Goal: Find specific page/section: Find specific page/section

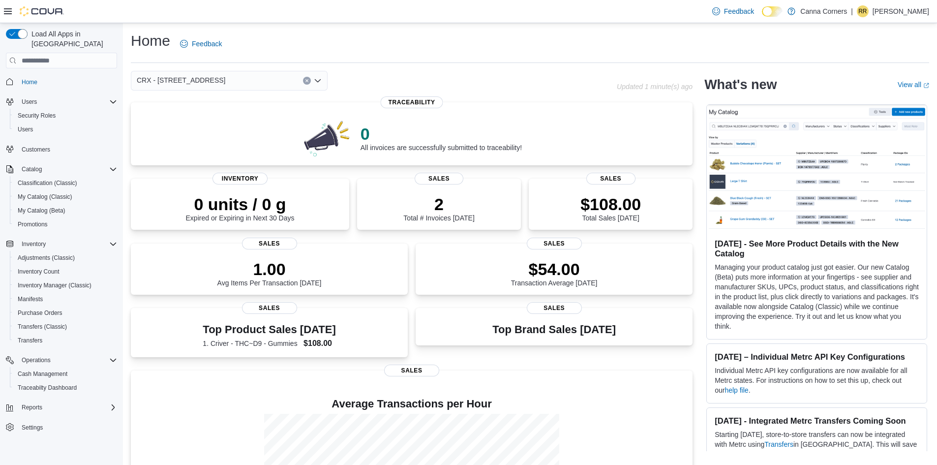
click at [251, 74] on div "CRX - [STREET_ADDRESS]" at bounding box center [229, 81] width 197 height 20
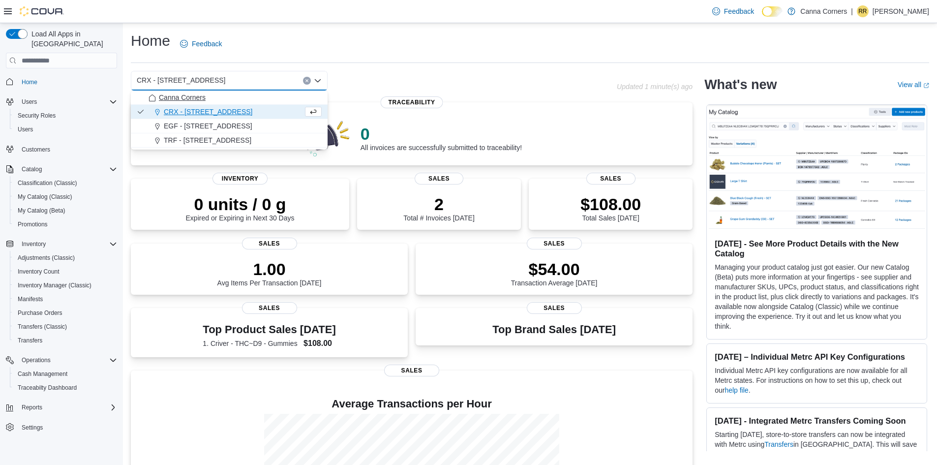
click at [204, 101] on span "Canna Corners" at bounding box center [182, 98] width 47 height 10
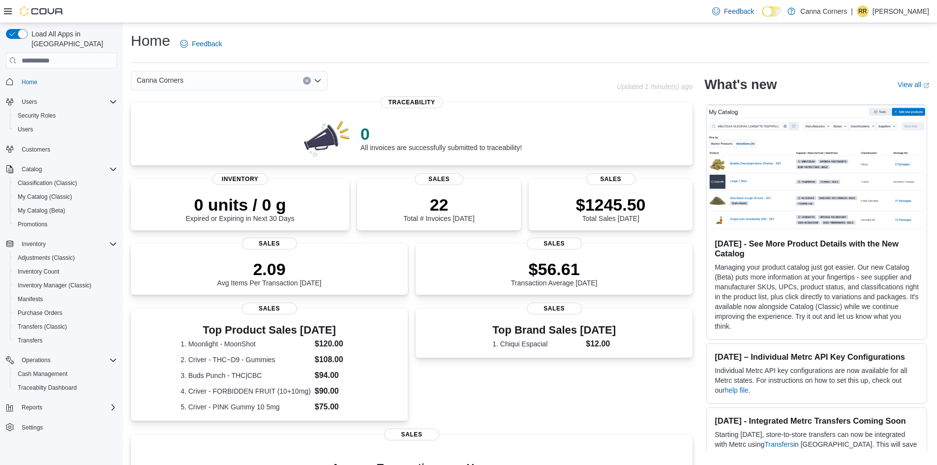
click at [244, 90] on div "Canna Corners" at bounding box center [229, 81] width 197 height 20
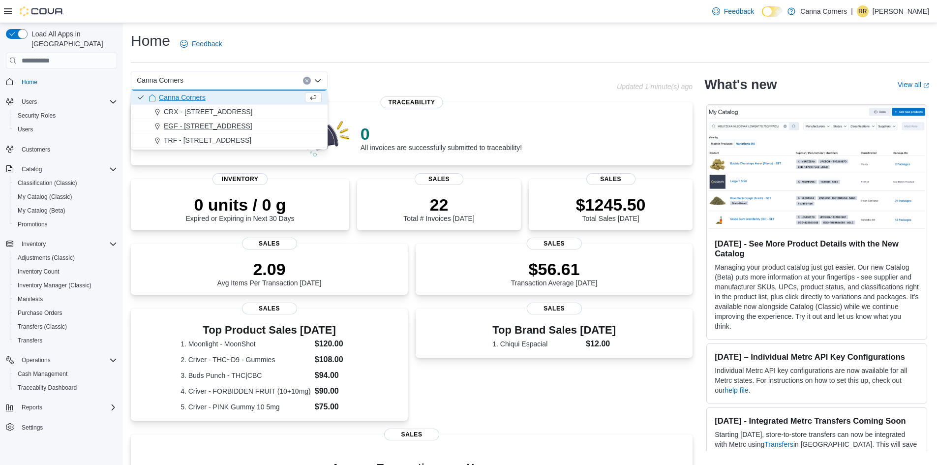
click at [203, 128] on span "EGF - [STREET_ADDRESS]" at bounding box center [208, 126] width 89 height 10
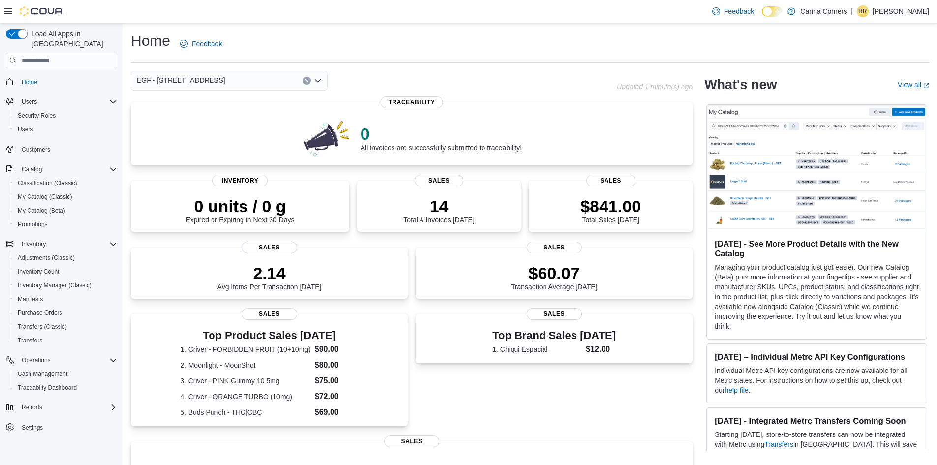
drag, startPoint x: 216, startPoint y: 77, endPoint x: 251, endPoint y: 79, distance: 34.5
click at [251, 79] on div "EGF - [STREET_ADDRESS]" at bounding box center [229, 81] width 197 height 20
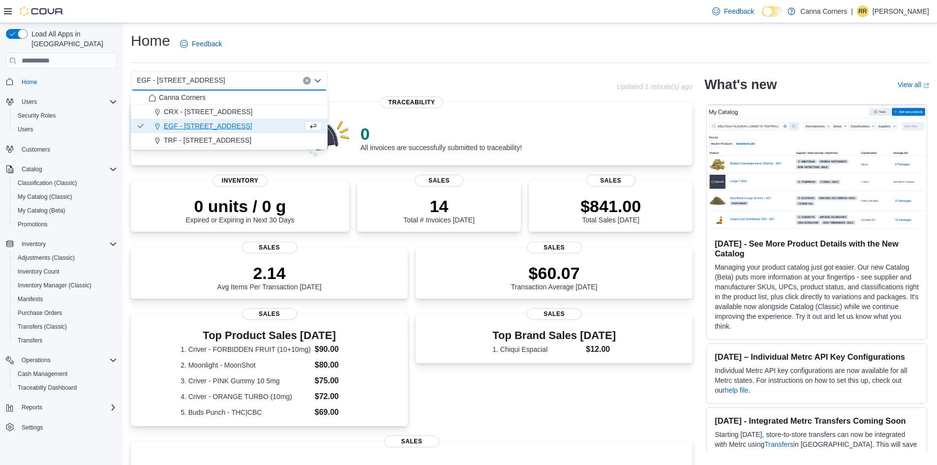
click at [251, 79] on div "EGF - [STREET_ADDRESS]" at bounding box center [229, 81] width 197 height 20
click at [186, 141] on span "TRF - [STREET_ADDRESS]" at bounding box center [208, 140] width 88 height 10
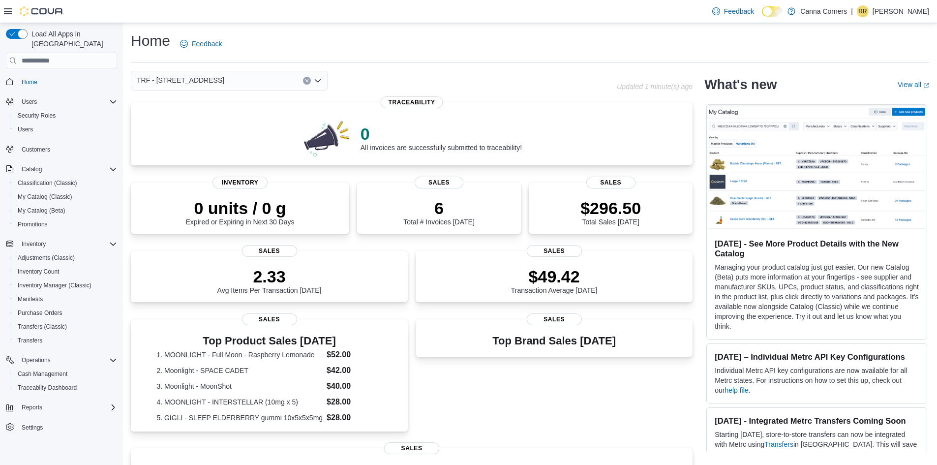
click at [254, 82] on div "TRF - [STREET_ADDRESS]" at bounding box center [229, 81] width 197 height 20
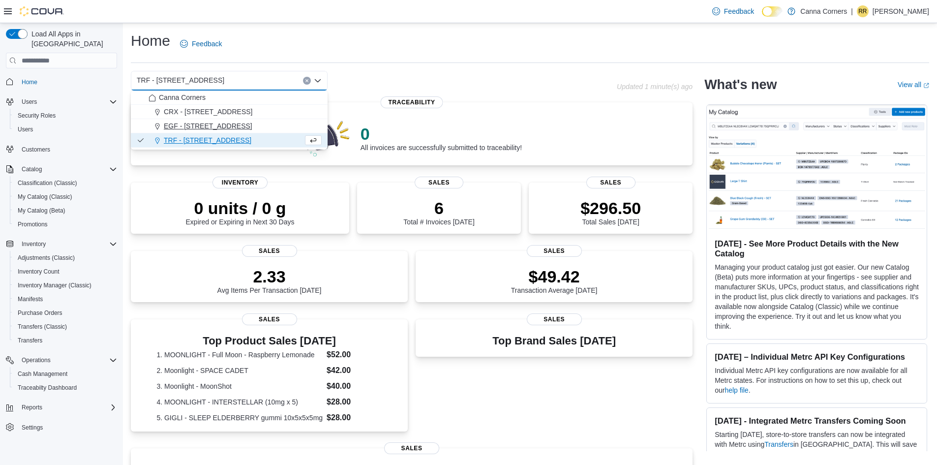
click at [207, 125] on span "EGF - [STREET_ADDRESS]" at bounding box center [208, 126] width 89 height 10
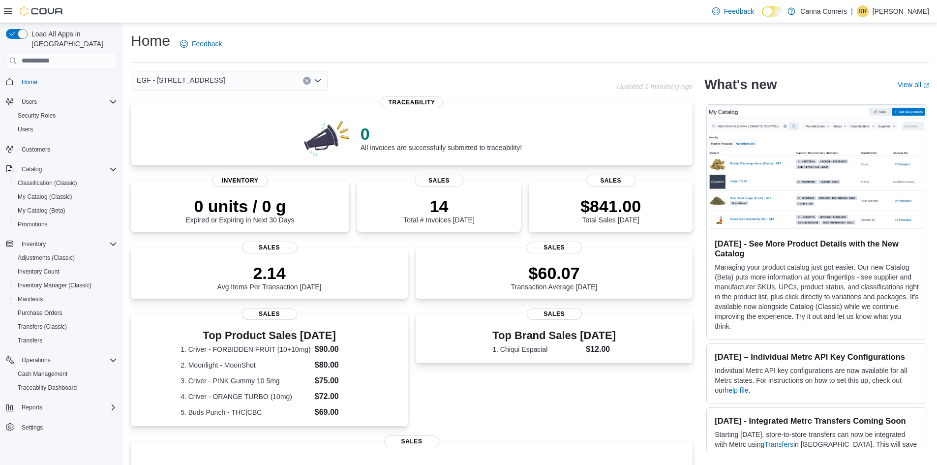
click at [254, 93] on div "EGF - [STREET_ADDRESS] Updated 1 minute(s) ago 0 All invoices are successfully …" at bounding box center [412, 357] width 562 height 573
click at [254, 86] on div "EGF - [STREET_ADDRESS]" at bounding box center [229, 81] width 197 height 20
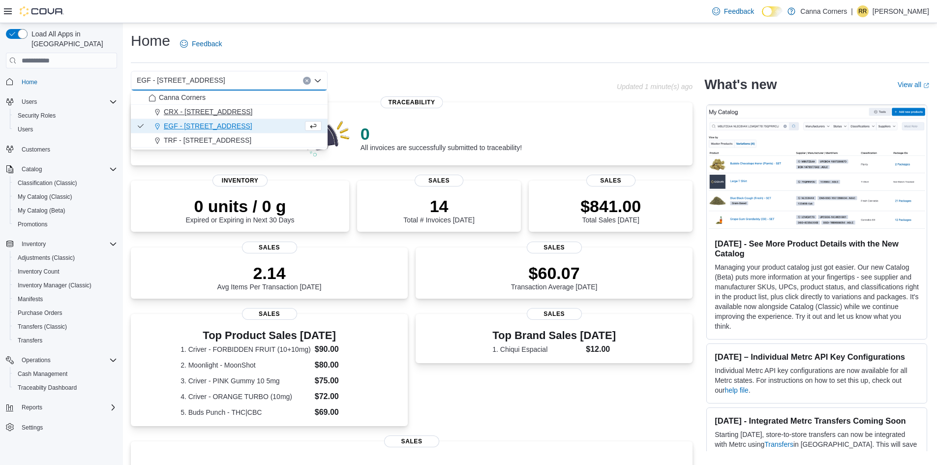
click at [207, 119] on button "CRX - [STREET_ADDRESS]" at bounding box center [229, 112] width 197 height 14
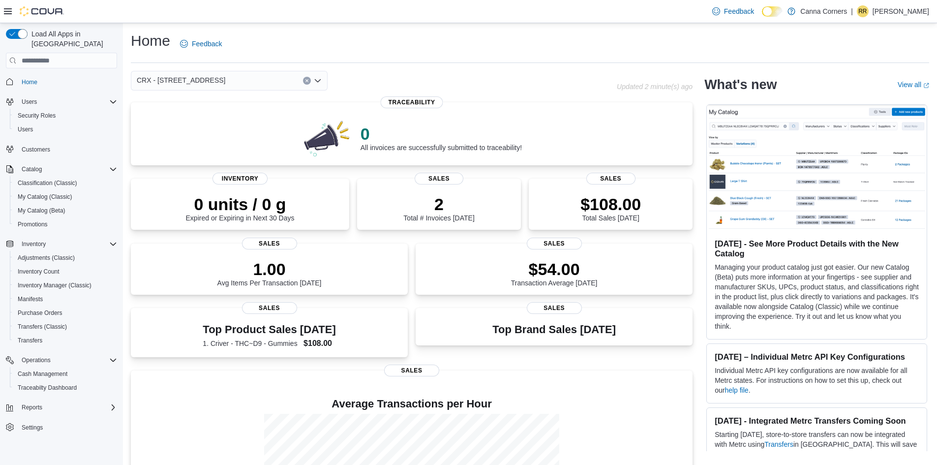
click at [244, 81] on div "CRX - [STREET_ADDRESS]" at bounding box center [229, 81] width 197 height 20
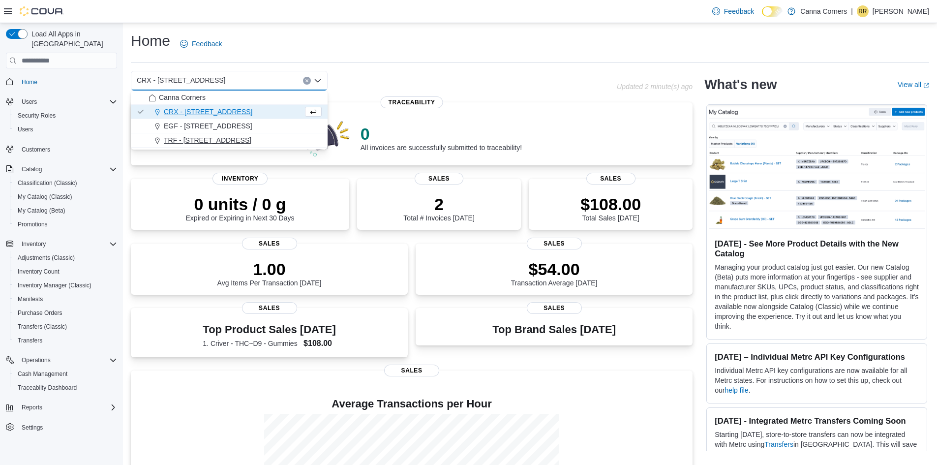
click at [172, 142] on span "TRF - [STREET_ADDRESS]" at bounding box center [208, 140] width 88 height 10
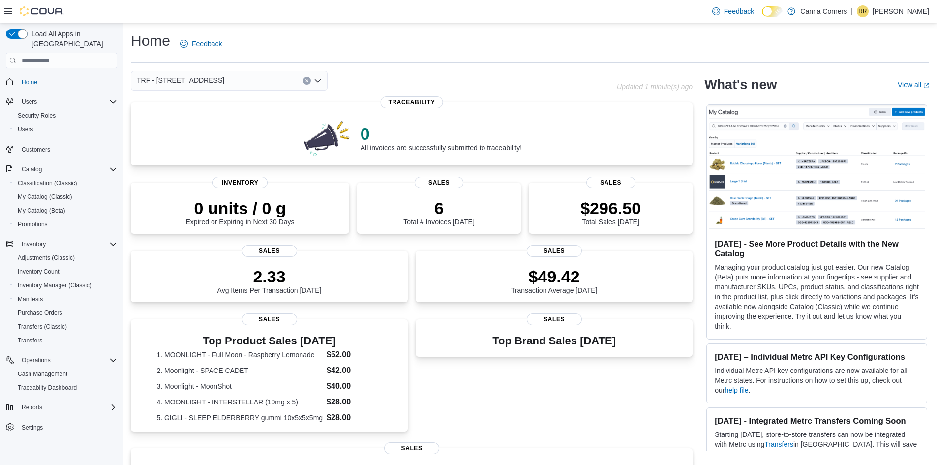
click at [262, 81] on div "TRF - [STREET_ADDRESS]" at bounding box center [229, 81] width 197 height 20
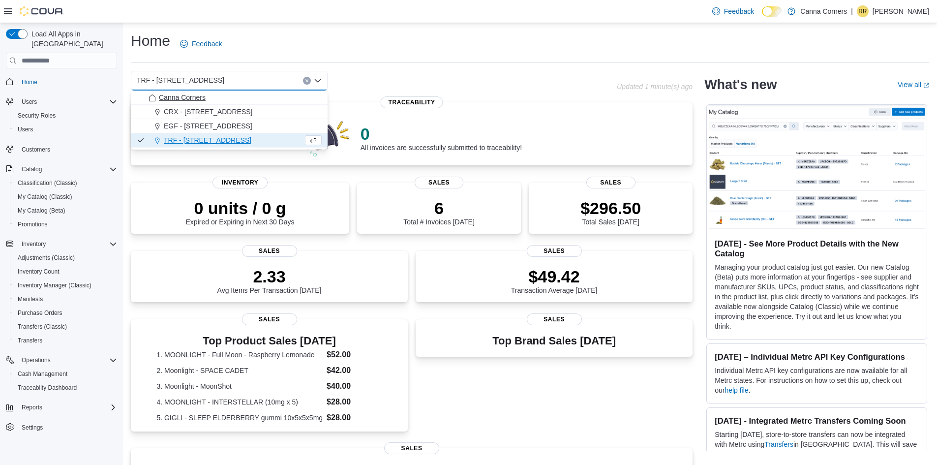
click at [180, 97] on span "Canna Corners" at bounding box center [182, 98] width 47 height 10
